Goal: Book appointment/travel/reservation

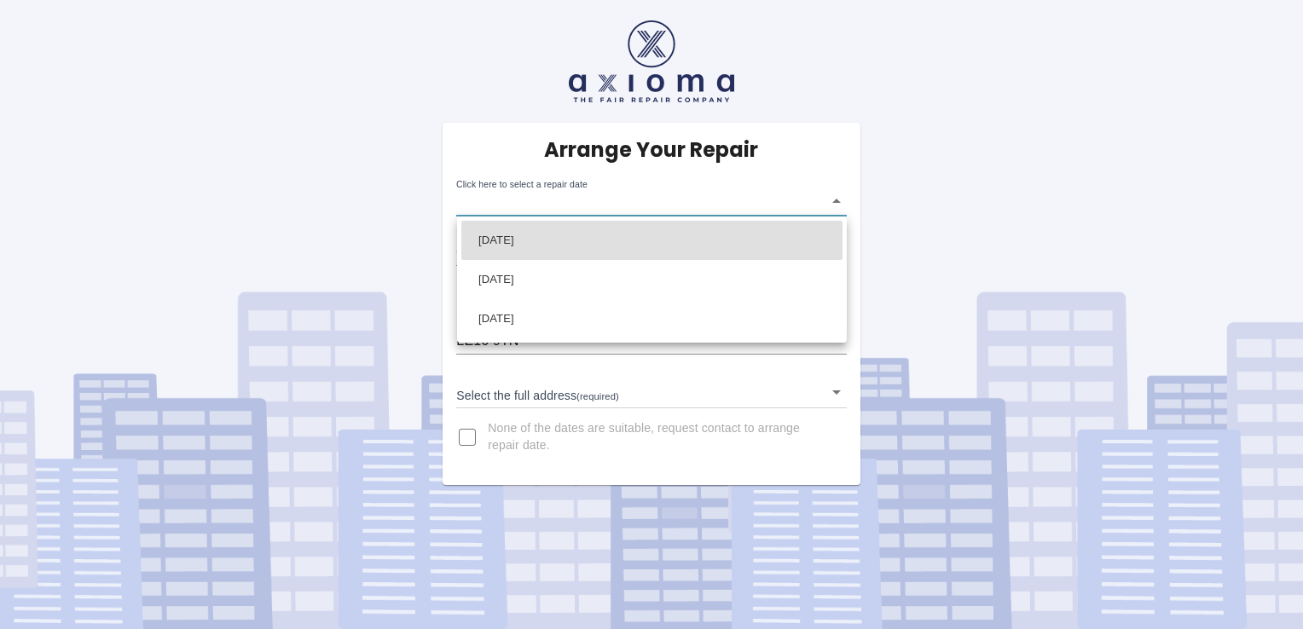
click at [825, 197] on body "Arrange Your Repair Click here to select a repair date ​ Phone Number   * 07919…" at bounding box center [651, 314] width 1303 height 629
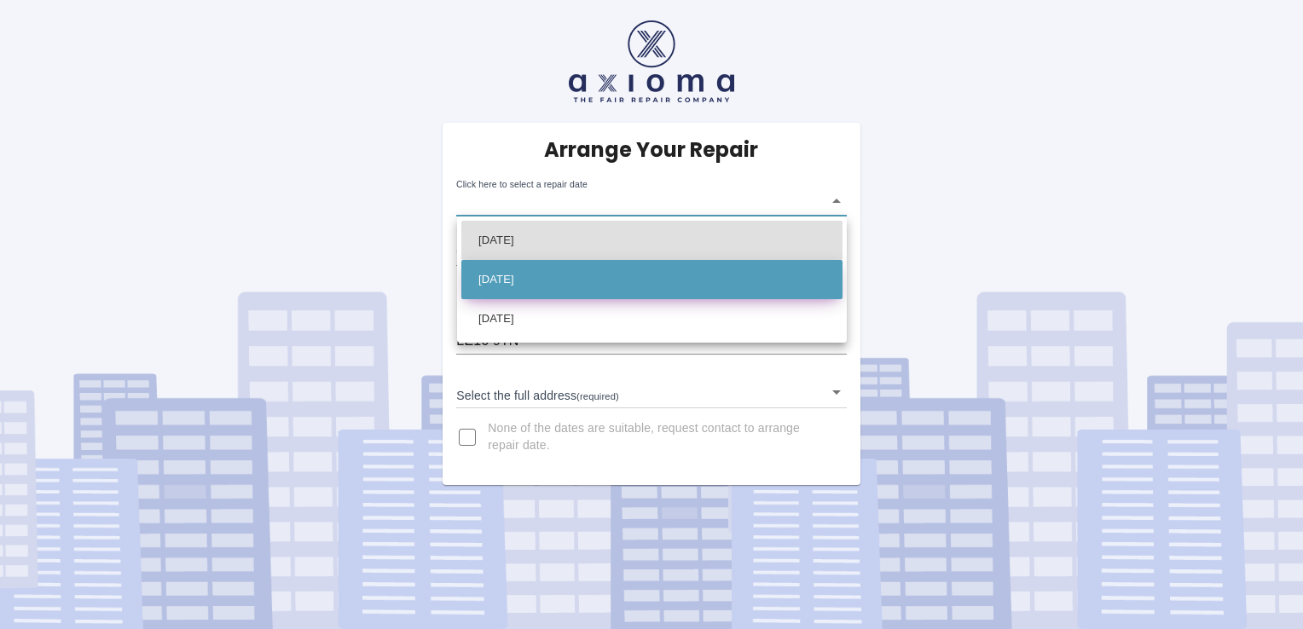
click at [599, 270] on li "[DATE]" at bounding box center [651, 279] width 381 height 39
type input "[DATE]T00:00:00.000Z"
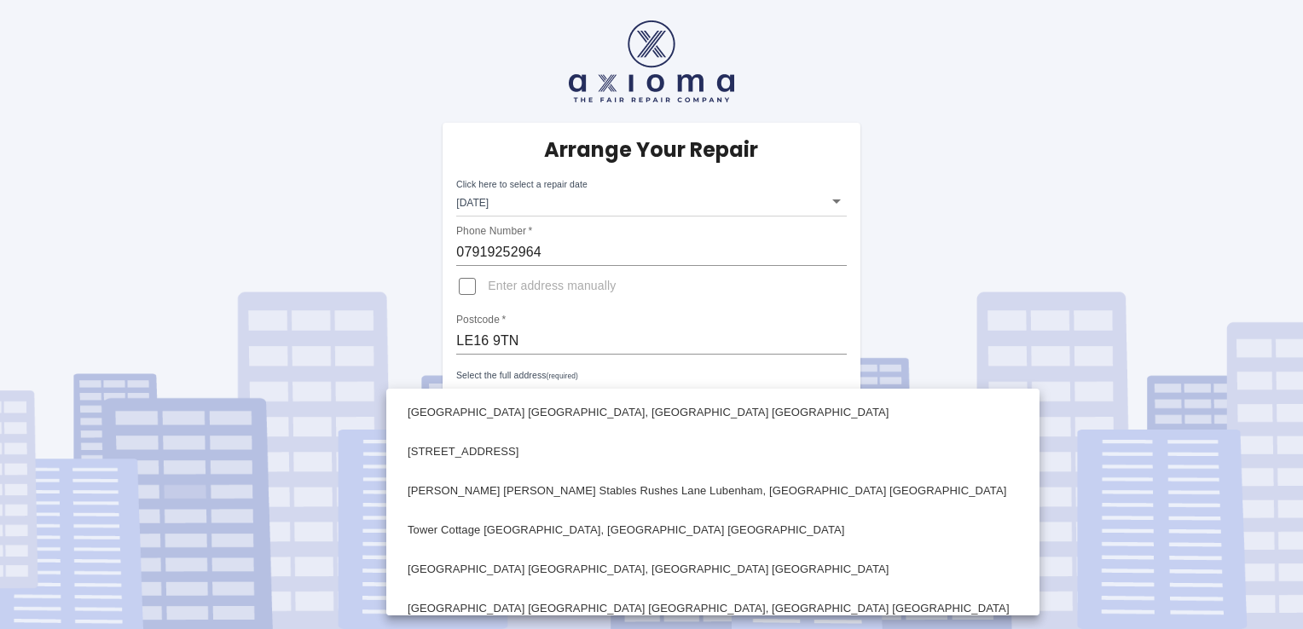
click at [545, 400] on body "Arrange Your Repair Click here to select a repair date [DATE] [DATE]T00:00:00.0…" at bounding box center [651, 314] width 1303 height 629
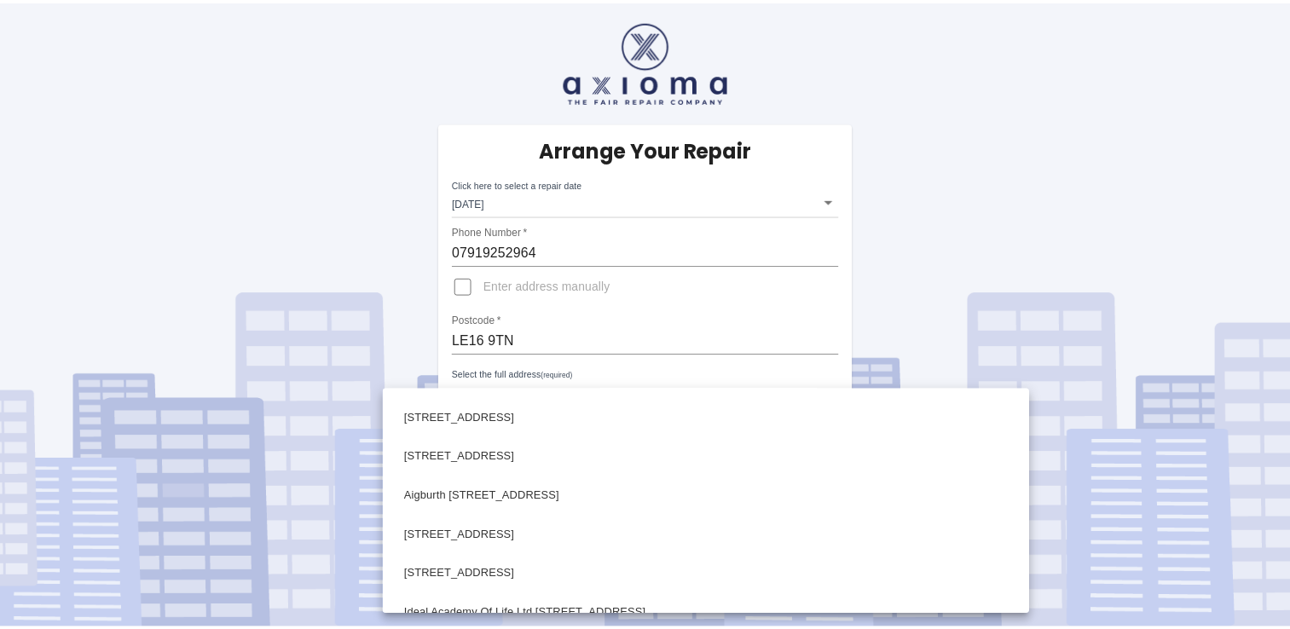
scroll to position [1008, 0]
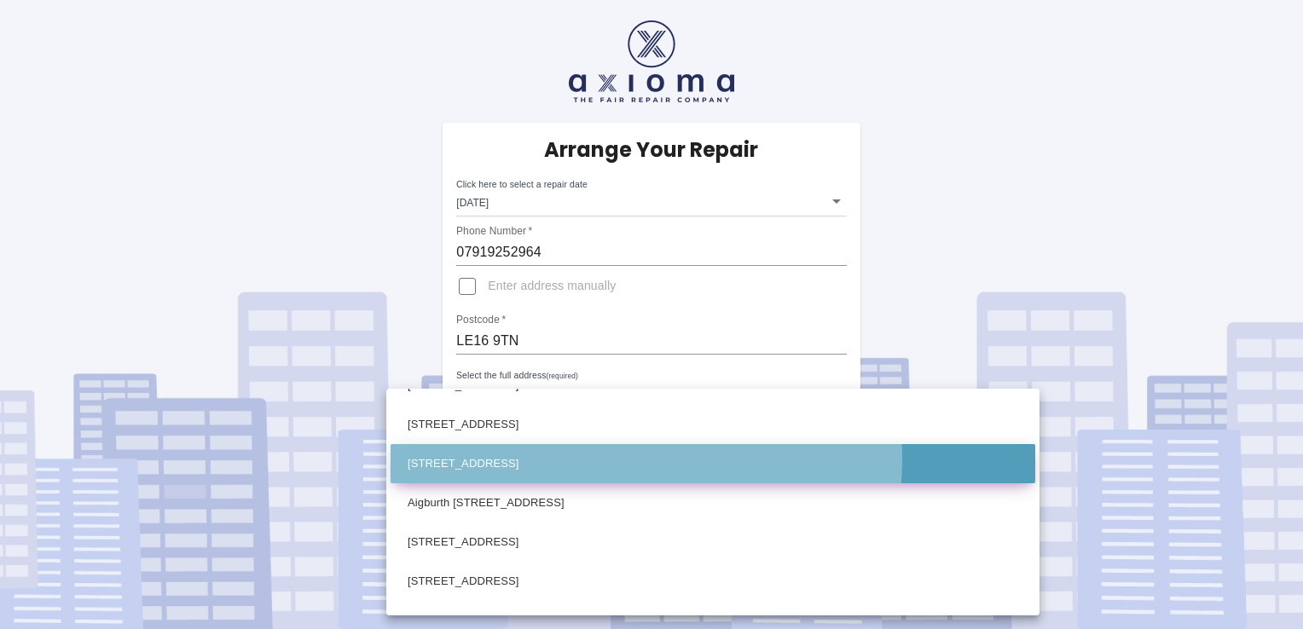
click at [597, 459] on li "[STREET_ADDRESS]" at bounding box center [713, 463] width 645 height 39
type input "[STREET_ADDRESS]"
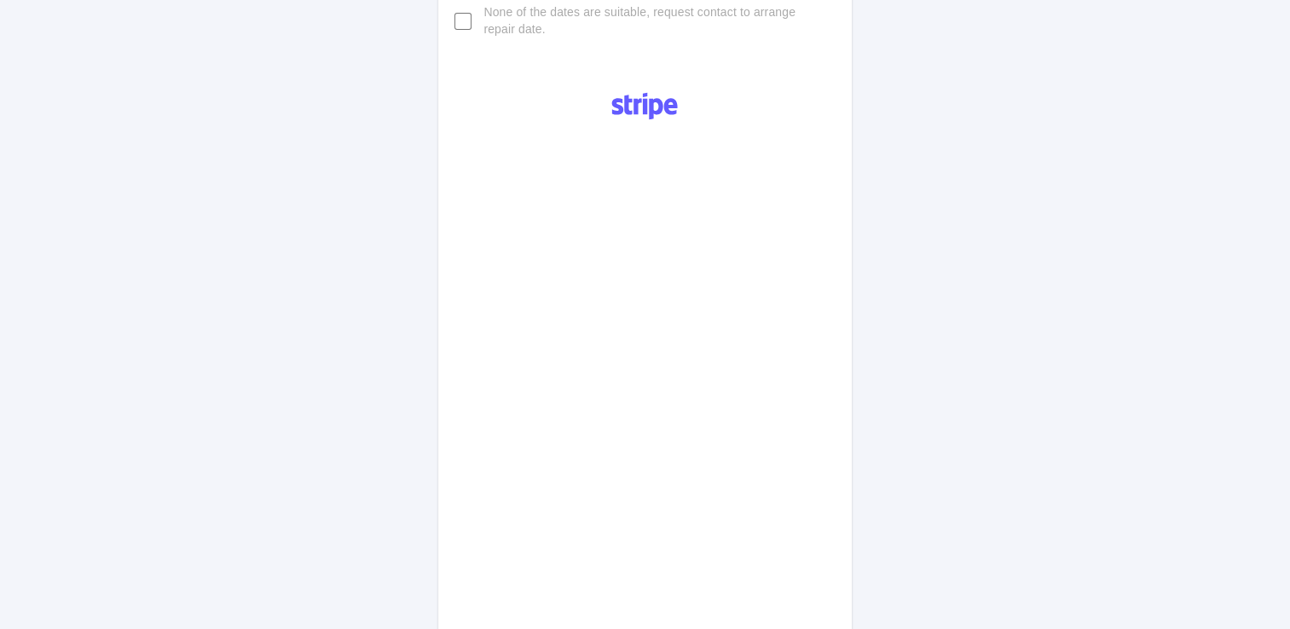
scroll to position [782, 0]
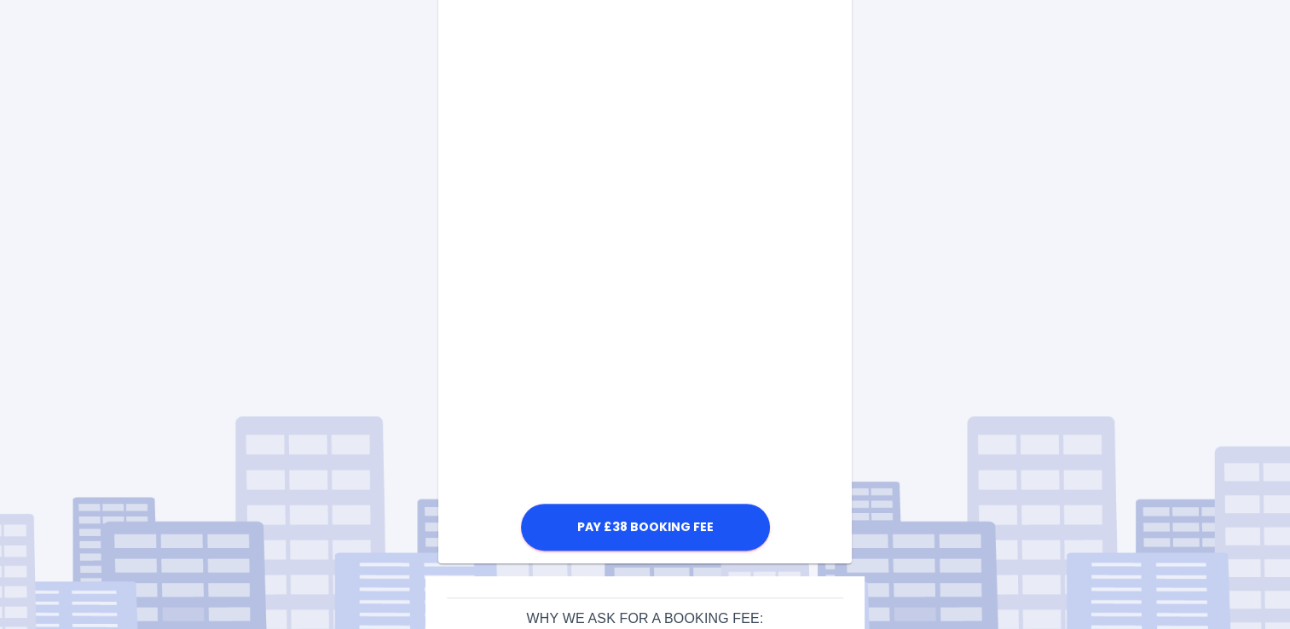
click at [785, 300] on div "Pay £38 Booking Fee" at bounding box center [644, 133] width 413 height 843
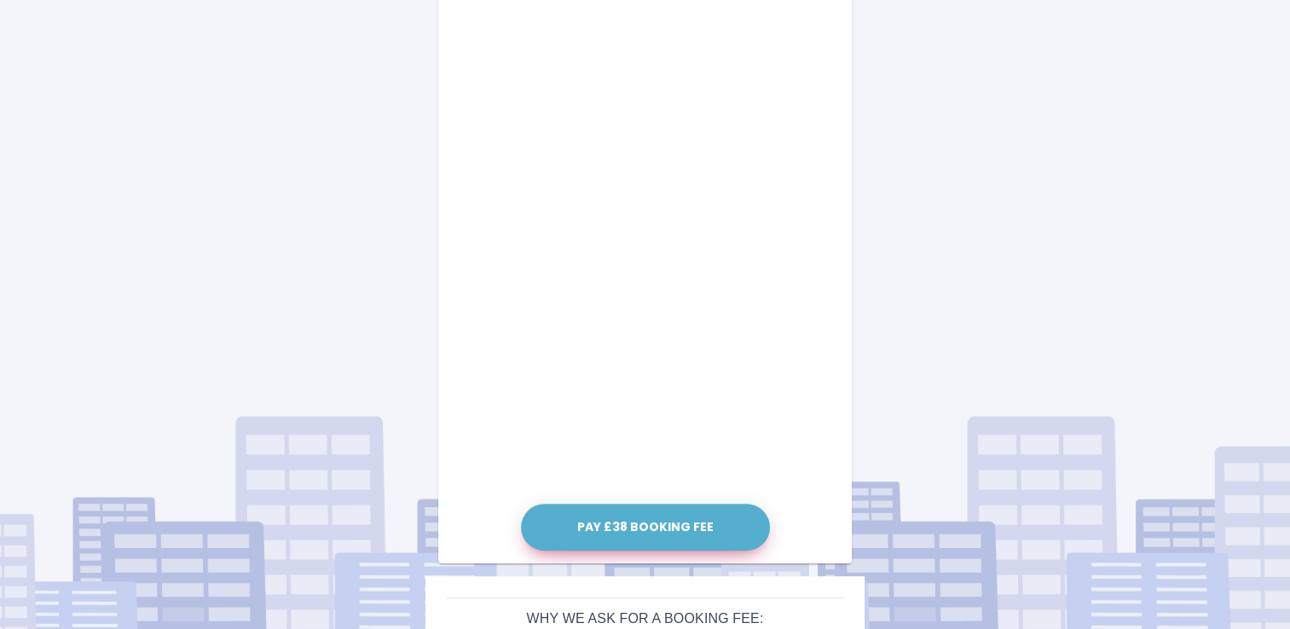
click at [657, 525] on button "Pay £38 Booking Fee" at bounding box center [645, 527] width 249 height 47
